Goal: Information Seeking & Learning: Learn about a topic

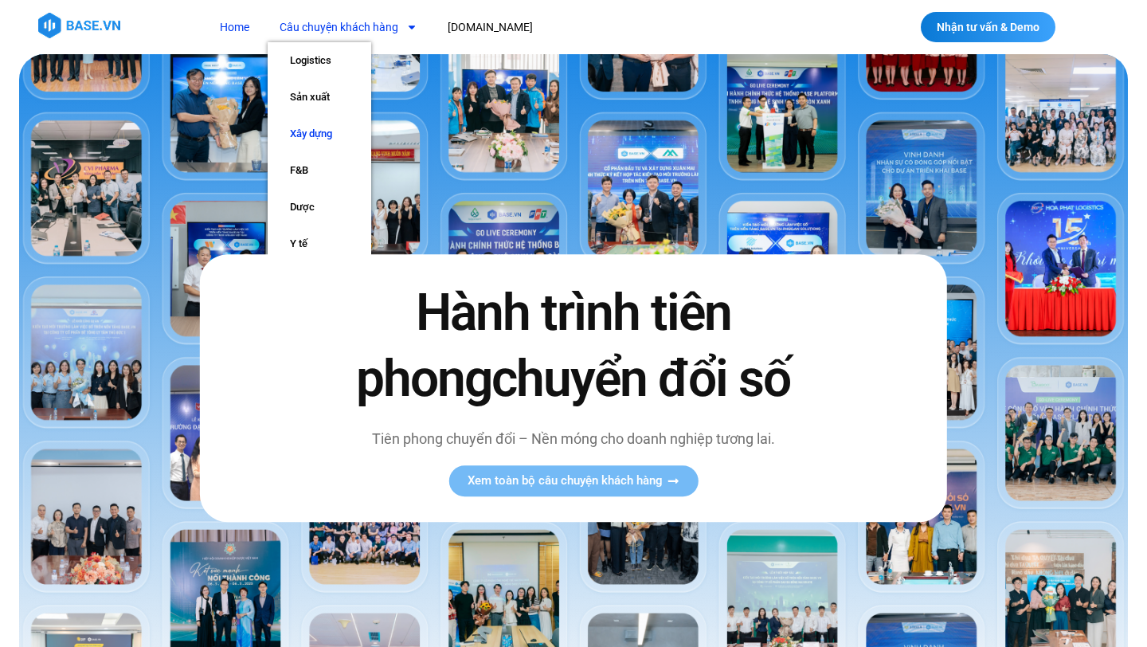
click at [320, 132] on link "Xây dựng" at bounding box center [320, 134] width 104 height 37
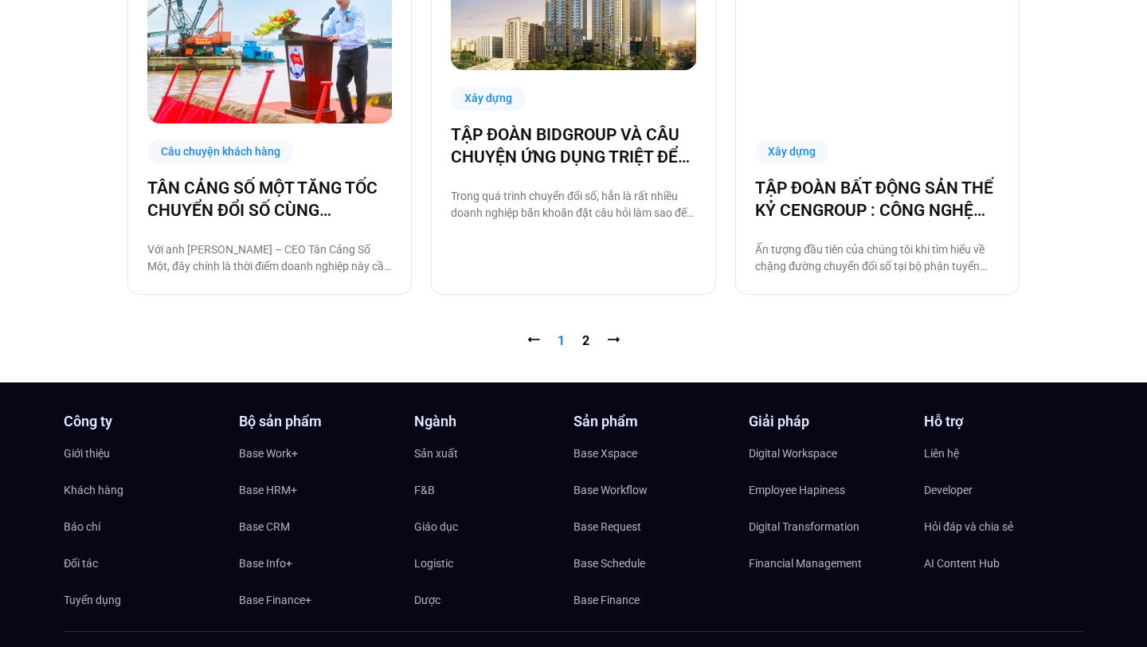
scroll to position [1752, 0]
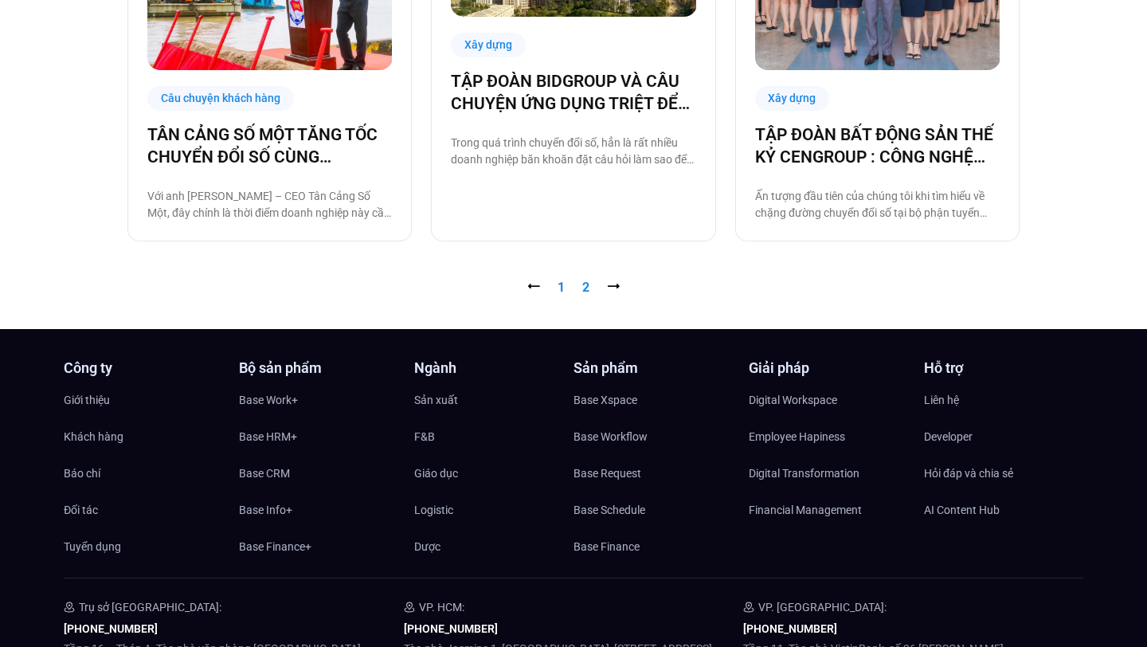
click at [583, 282] on link "Trang 2" at bounding box center [585, 287] width 7 height 15
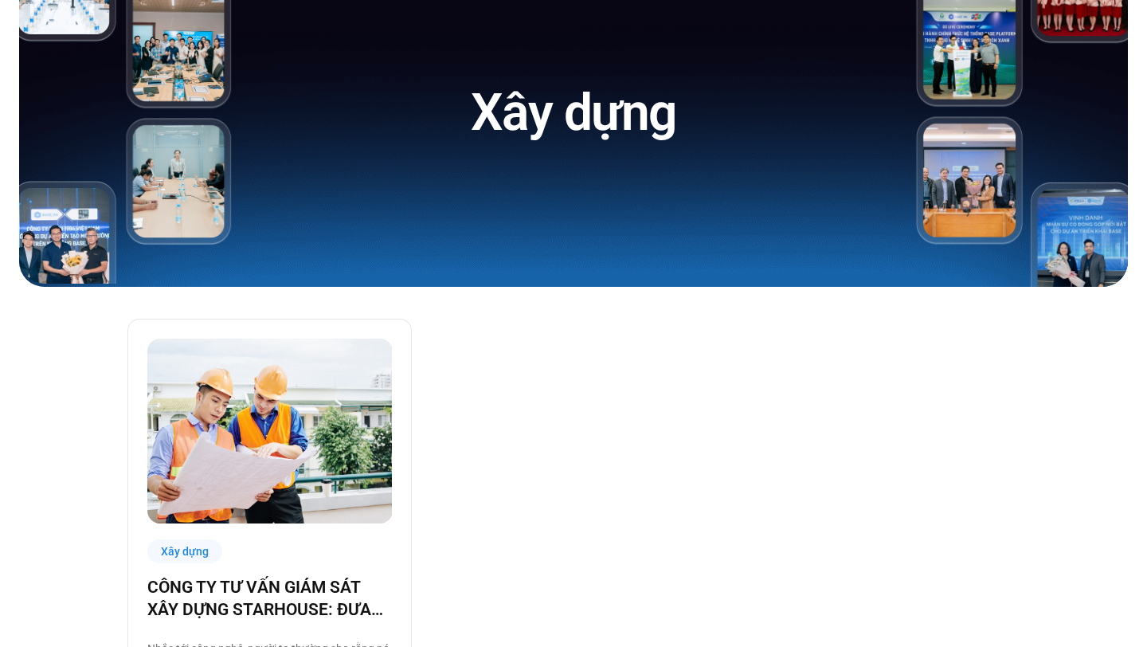
scroll to position [253, 0]
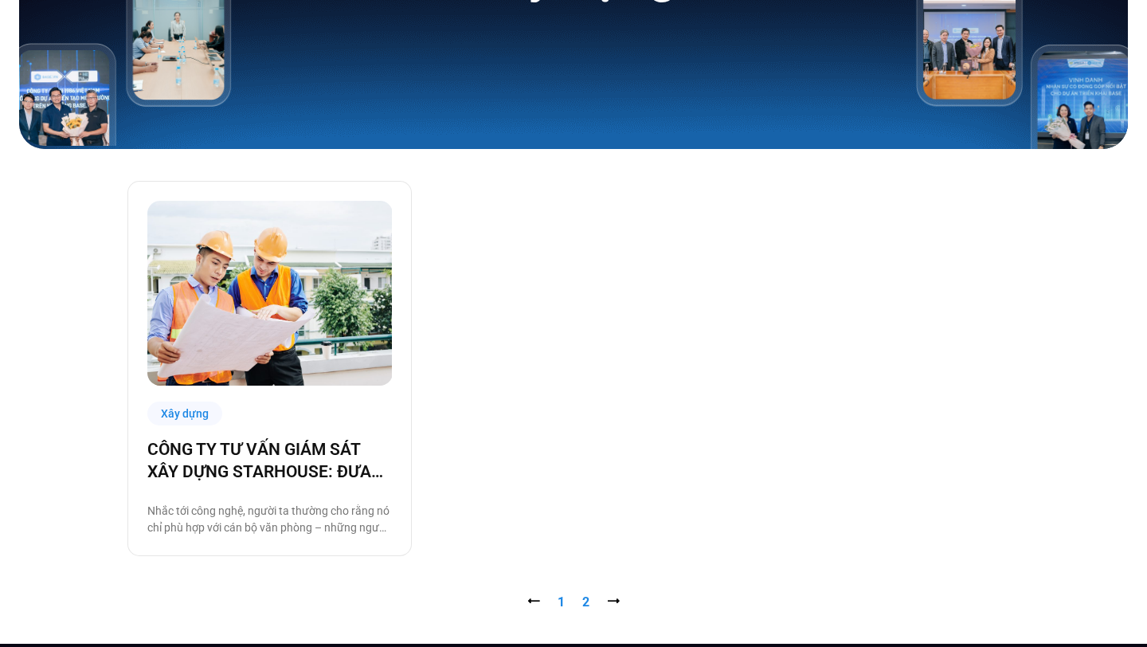
click at [563, 604] on link "Trang 1" at bounding box center [561, 601] width 7 height 15
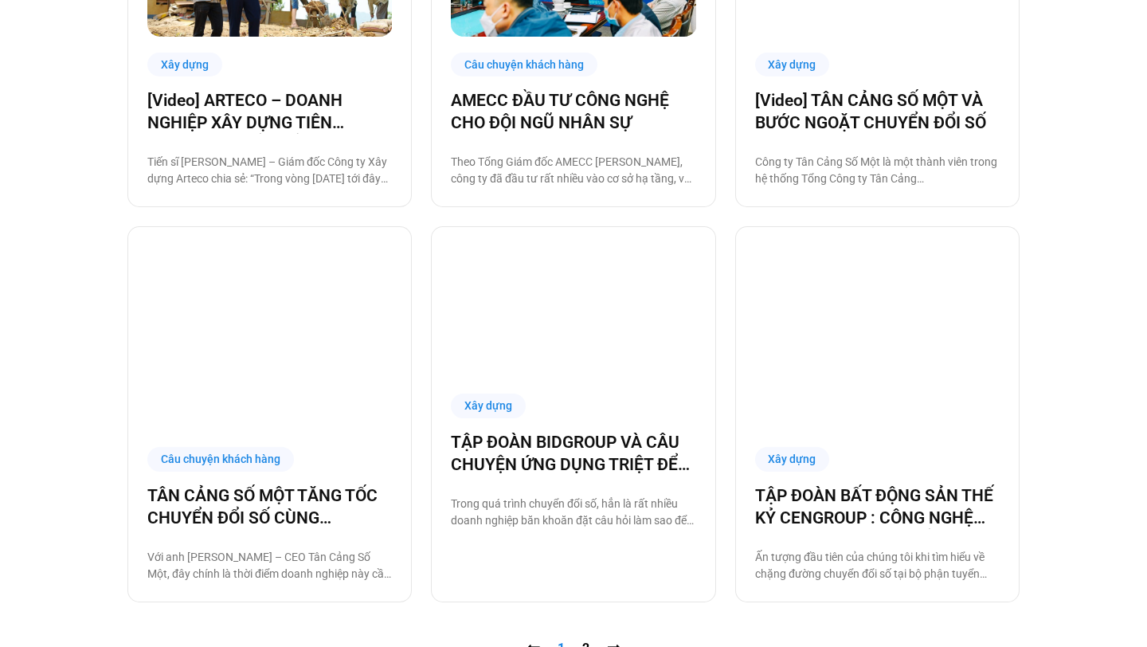
scroll to position [1557, 0]
